Goal: Navigation & Orientation: Find specific page/section

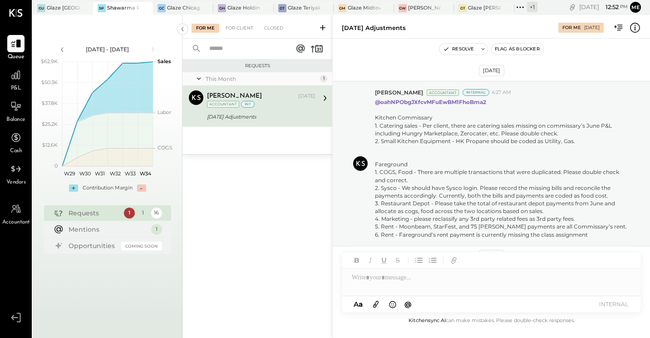
scroll to position [337, 0]
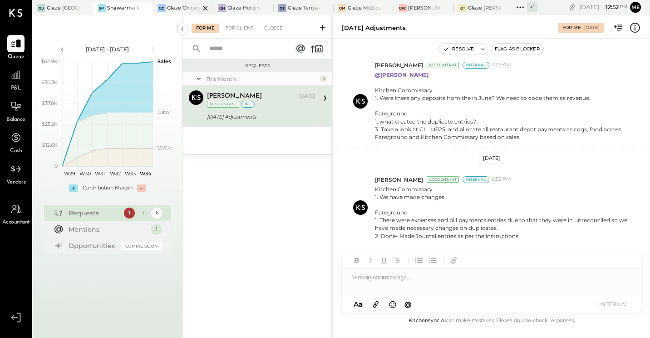
click at [193, 8] on div at bounding box center [198, 8] width 32 height 12
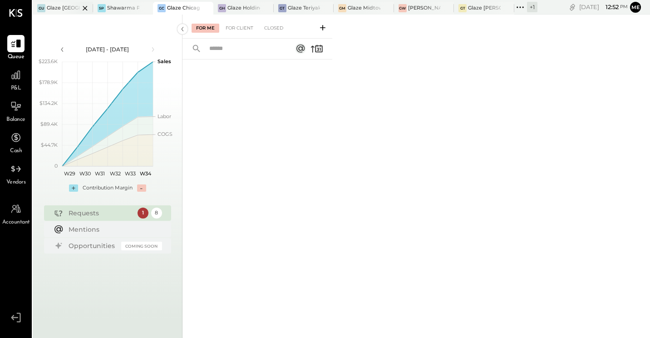
click at [65, 9] on div at bounding box center [77, 8] width 32 height 12
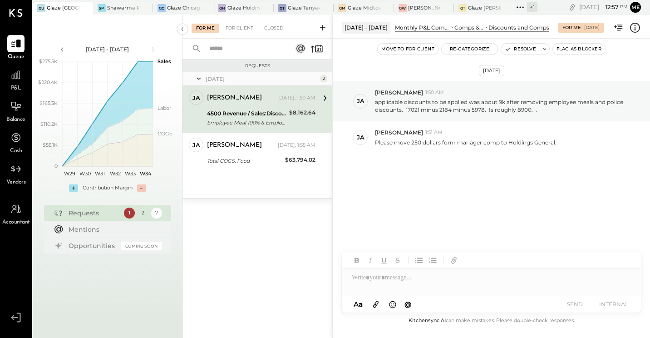
click at [447, 154] on div "[DATE] ja [PERSON_NAME] 1:50 AM applicable discounts to be applied was about 9k…" at bounding box center [491, 141] width 317 height 160
